Goal: Information Seeking & Learning: Find specific fact

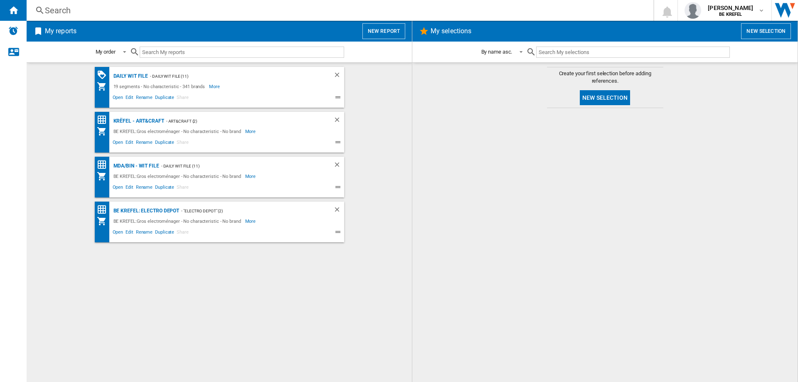
click at [62, 10] on div "Search" at bounding box center [338, 11] width 587 height 12
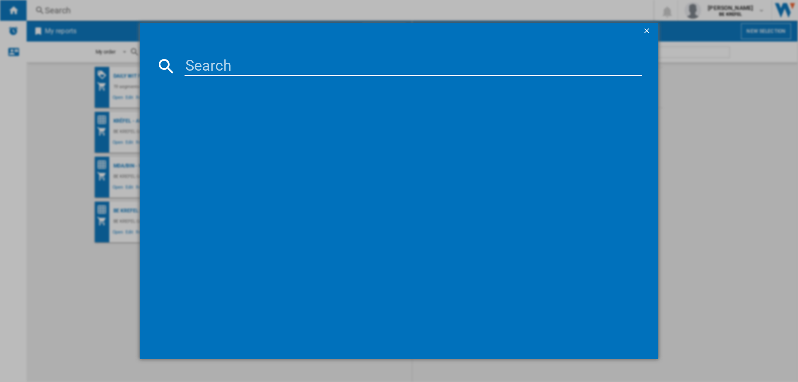
click at [202, 69] on input at bounding box center [412, 66] width 457 height 20
type input "21009824"
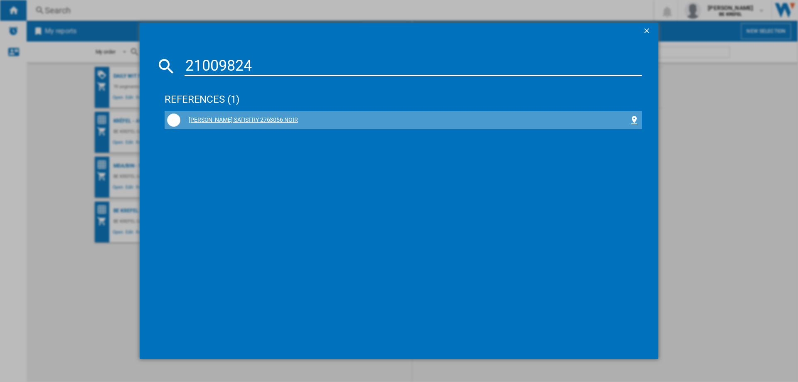
click at [227, 121] on div "RUSSELL HOBBS SATISFRY 2763056 NOIR" at bounding box center [404, 120] width 449 height 8
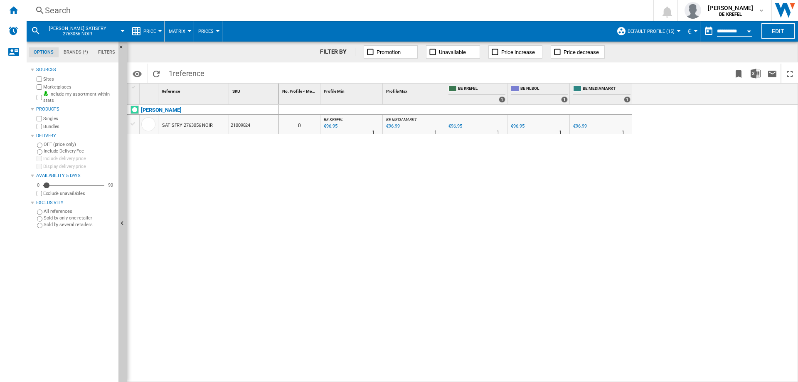
click at [580, 127] on div "€96.99" at bounding box center [579, 125] width 13 height 5
